Goal: Book appointment/travel/reservation

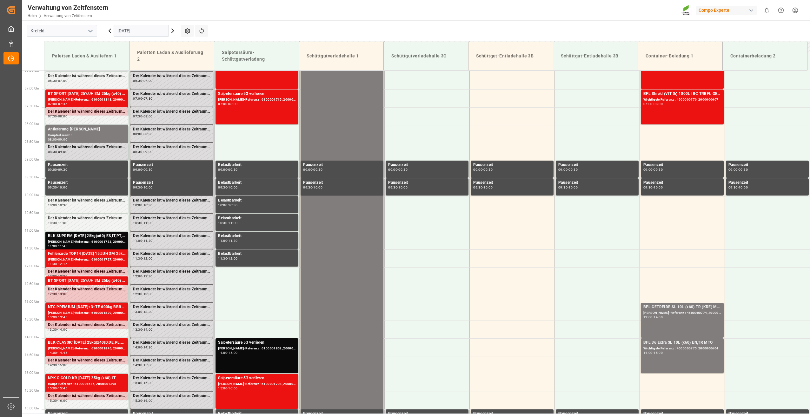
scroll to position [202, 0]
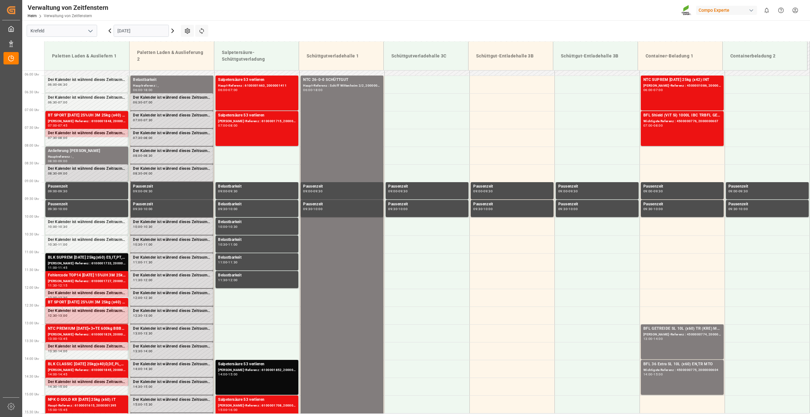
click at [156, 30] on input "[DATE]" at bounding box center [141, 31] width 55 height 12
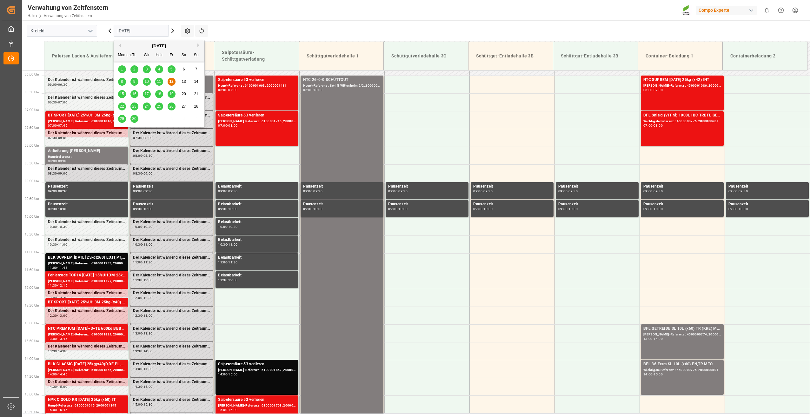
click at [123, 97] on div "15" at bounding box center [122, 94] width 8 height 8
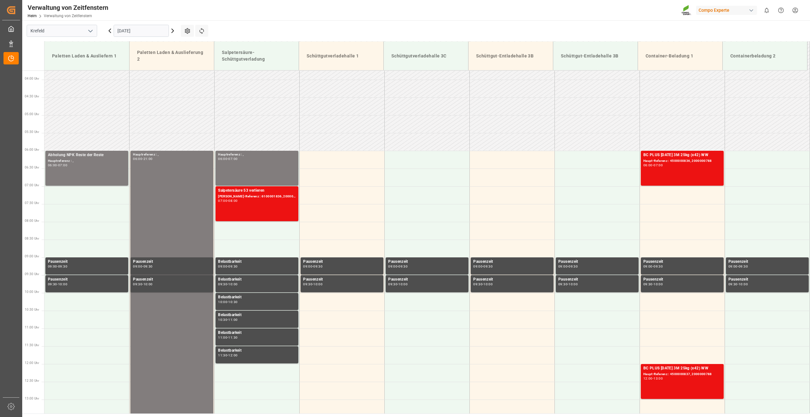
scroll to position [138, 0]
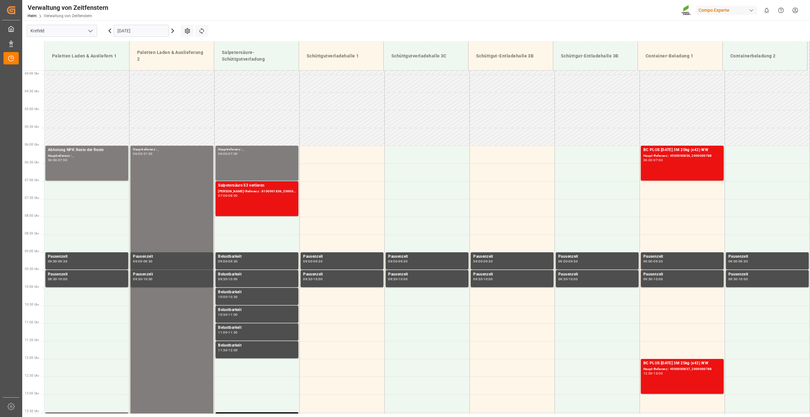
click at [148, 33] on input "[DATE]" at bounding box center [141, 31] width 55 height 12
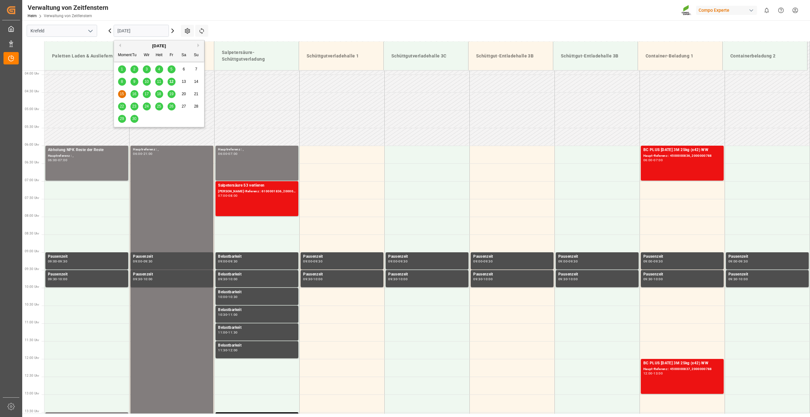
click at [133, 94] on span "16" at bounding box center [134, 94] width 4 height 4
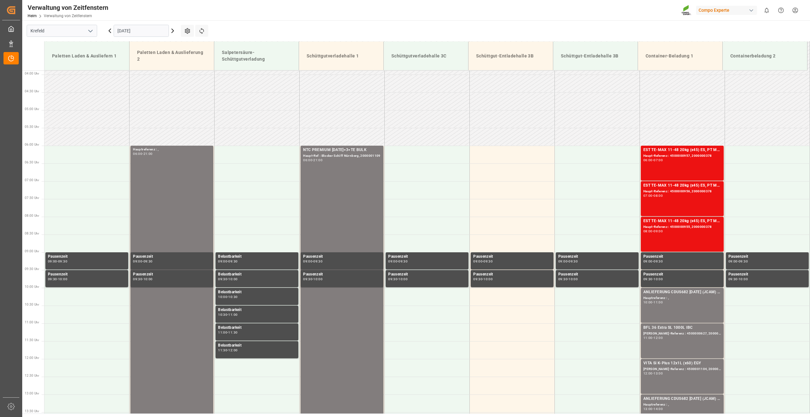
click at [161, 29] on input "[DATE]" at bounding box center [141, 31] width 55 height 12
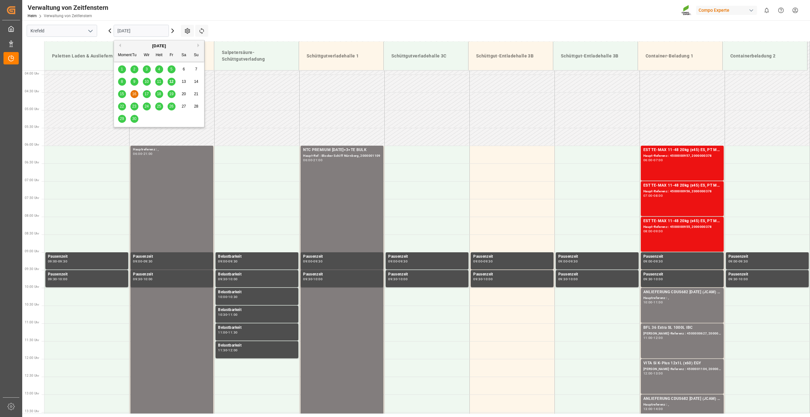
click at [144, 93] on div "17" at bounding box center [147, 94] width 8 height 8
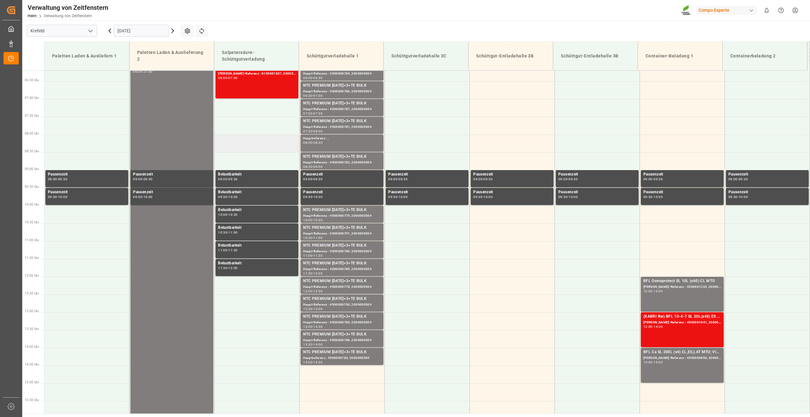
scroll to position [265, 0]
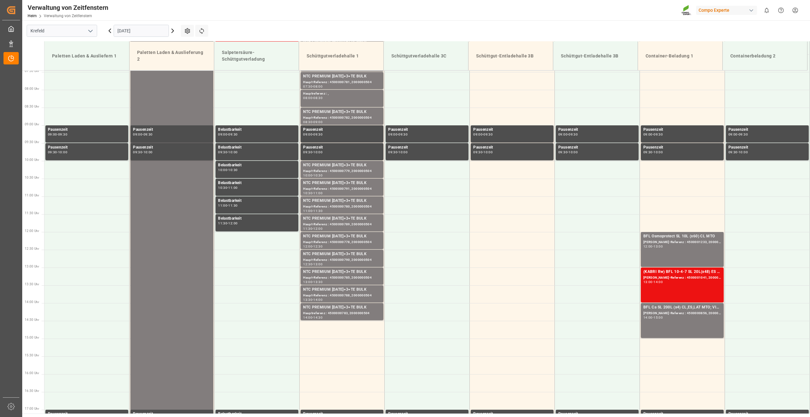
click at [159, 30] on input "[DATE]" at bounding box center [141, 31] width 55 height 12
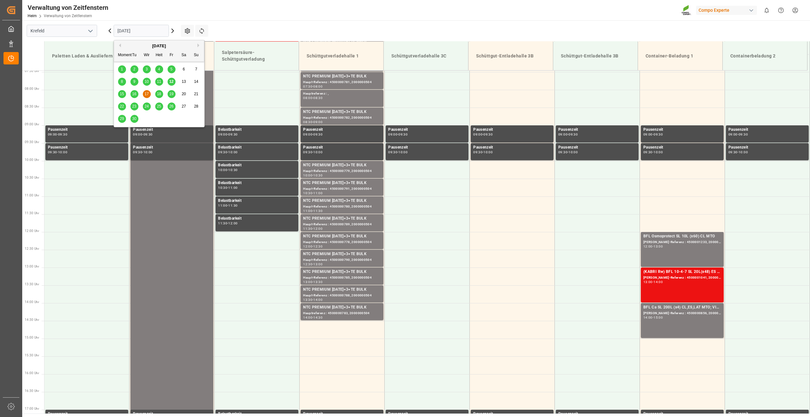
click at [158, 92] on span "18" at bounding box center [159, 94] width 4 height 4
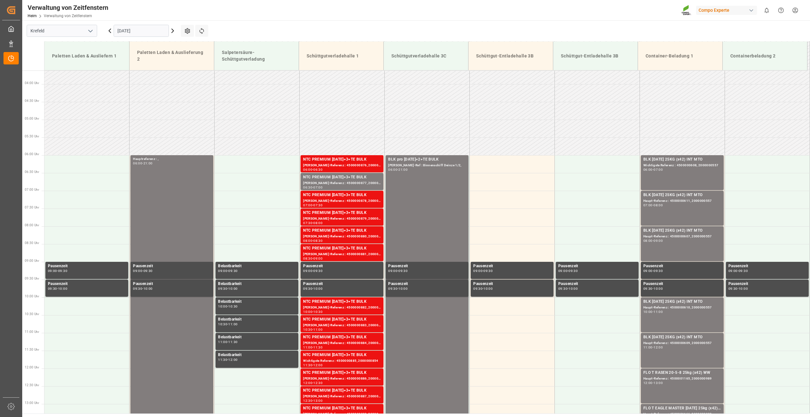
scroll to position [138, 0]
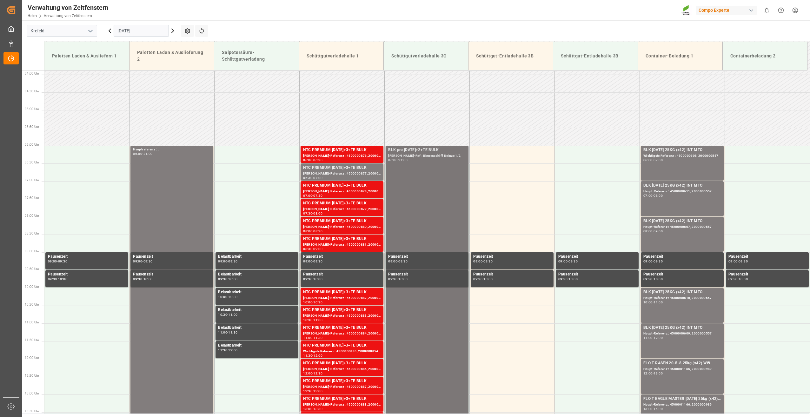
click at [409, 229] on div "BLK pro [DATE]+2+TE BULK [PERSON_NAME]-Ref : Binnenschiff Deinze [DATE] 06:00 -…" at bounding box center [427, 412] width 78 height 530
